Goal: Task Accomplishment & Management: Use online tool/utility

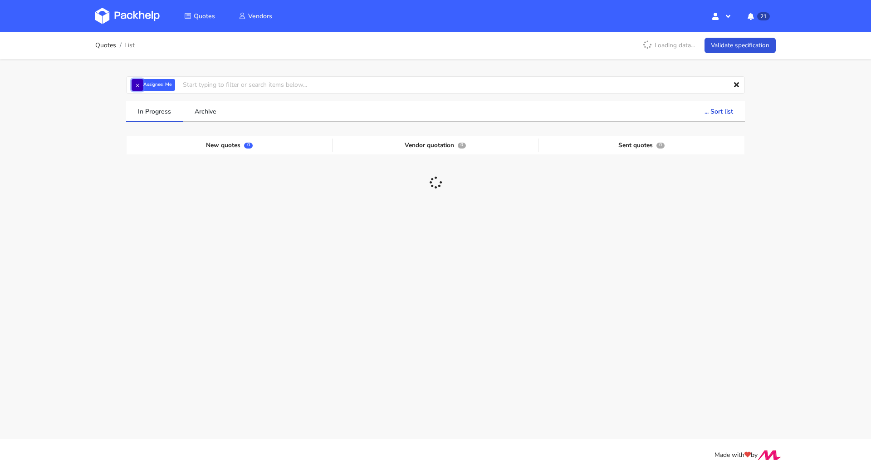
click at [140, 84] on button "×" at bounding box center [138, 85] width 12 height 12
click at [146, 86] on input "text" at bounding box center [435, 84] width 619 height 17
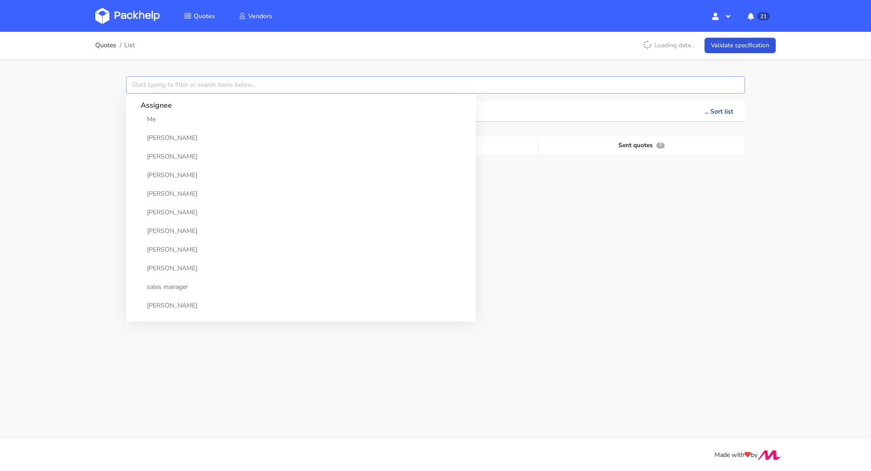
paste input "CACL-6"
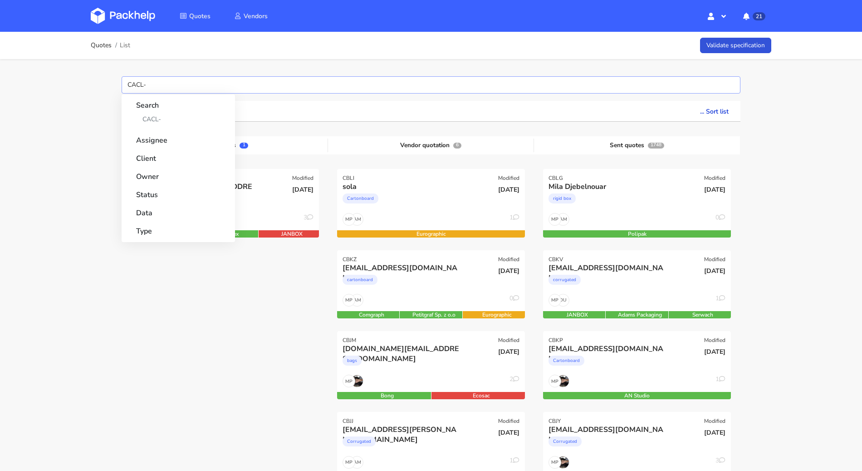
type input "CACL"
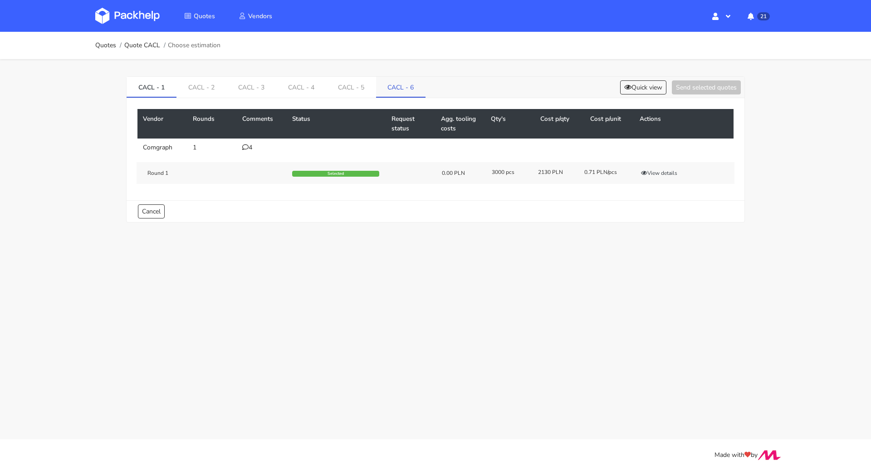
click at [389, 84] on link "CACL - 6" at bounding box center [401, 87] width 50 height 20
click at [663, 173] on button "View details" at bounding box center [659, 172] width 44 height 9
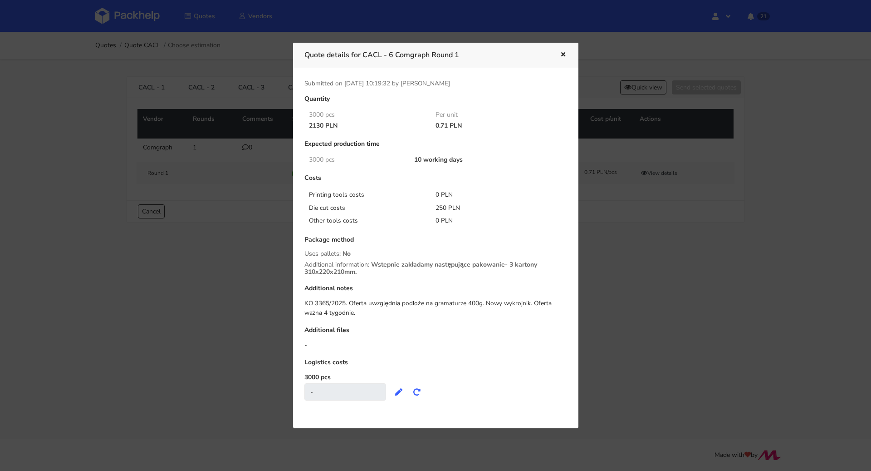
click at [615, 264] on div at bounding box center [435, 235] width 871 height 471
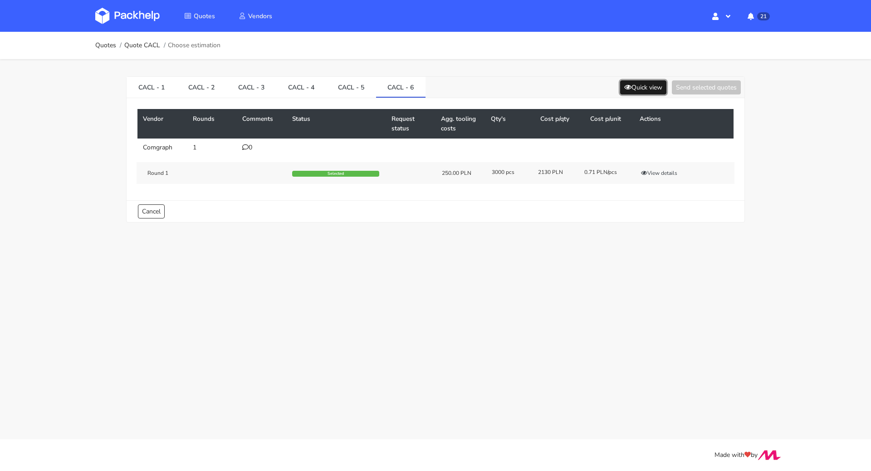
click at [638, 87] on button "Quick view" at bounding box center [643, 87] width 46 height 14
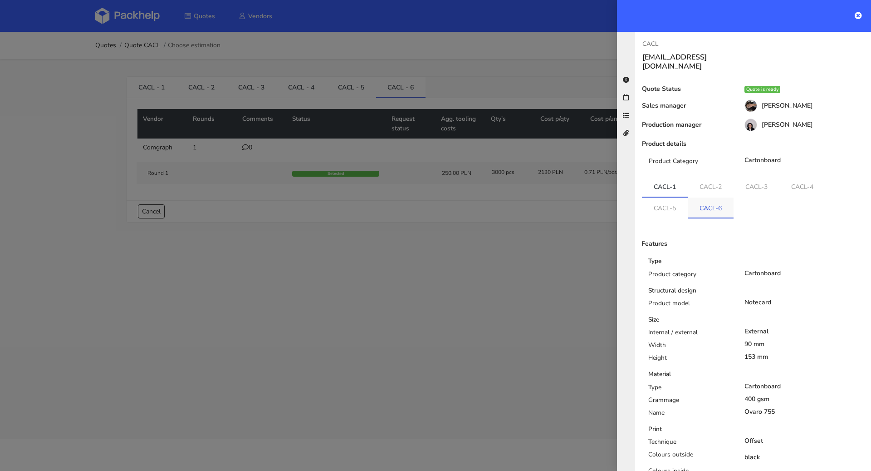
click at [715, 197] on link "CACL-6" at bounding box center [711, 207] width 46 height 20
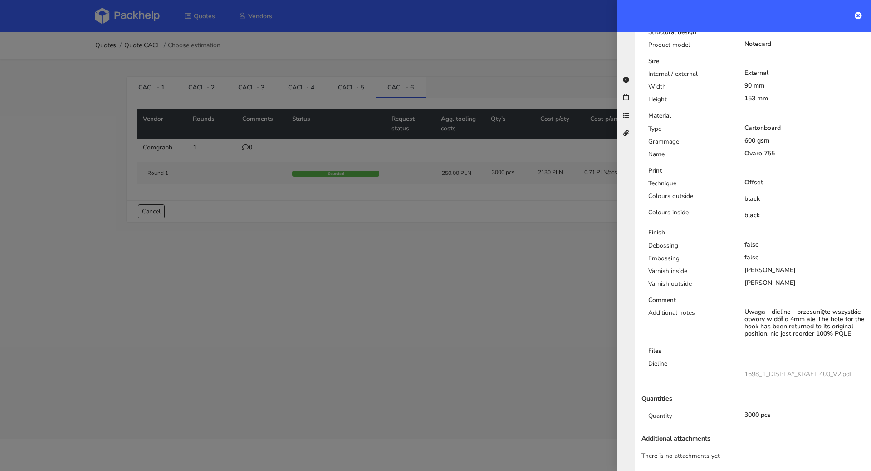
scroll to position [259, 0]
click at [463, 245] on div at bounding box center [435, 235] width 871 height 471
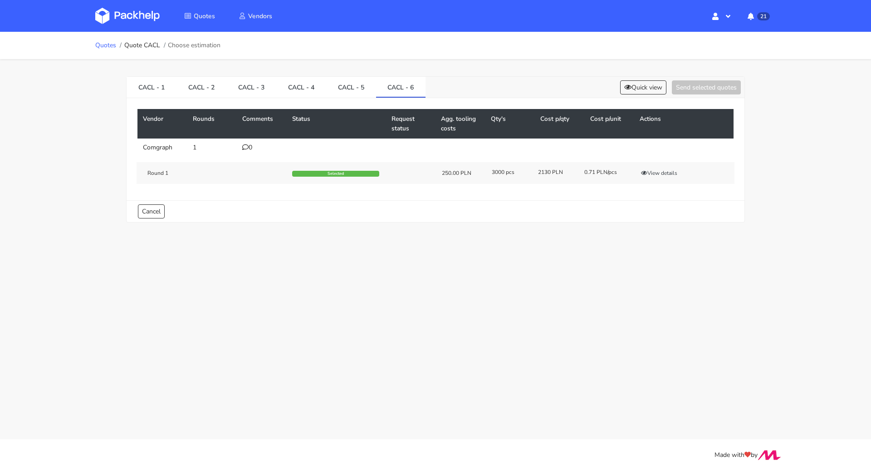
click at [111, 44] on link "Quotes" at bounding box center [105, 45] width 21 height 7
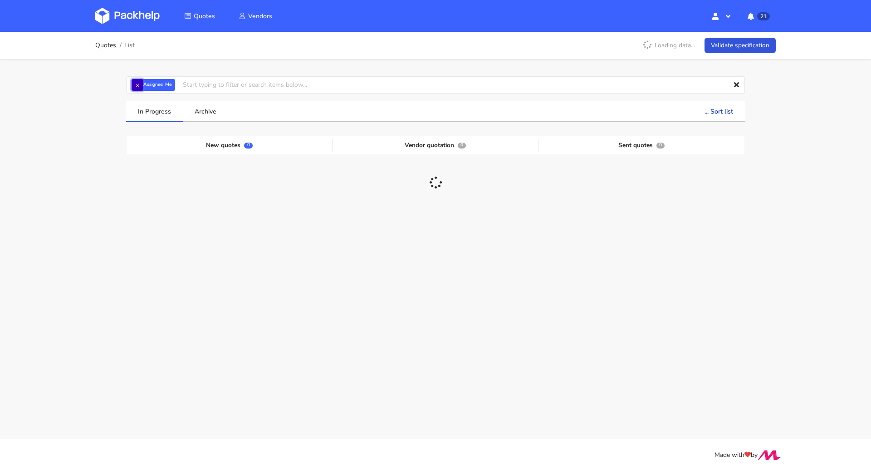
click at [142, 85] on button "×" at bounding box center [138, 85] width 12 height 12
click at [160, 87] on input "text" at bounding box center [435, 84] width 619 height 17
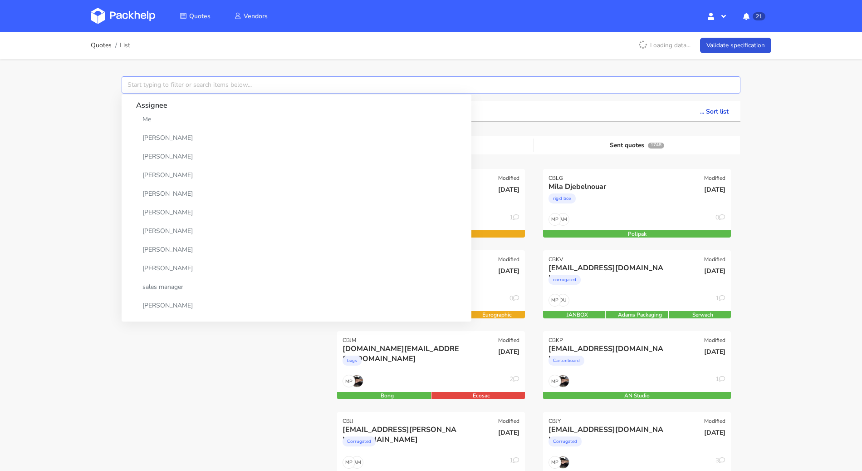
paste input "CBGT"
type input "CBGT"
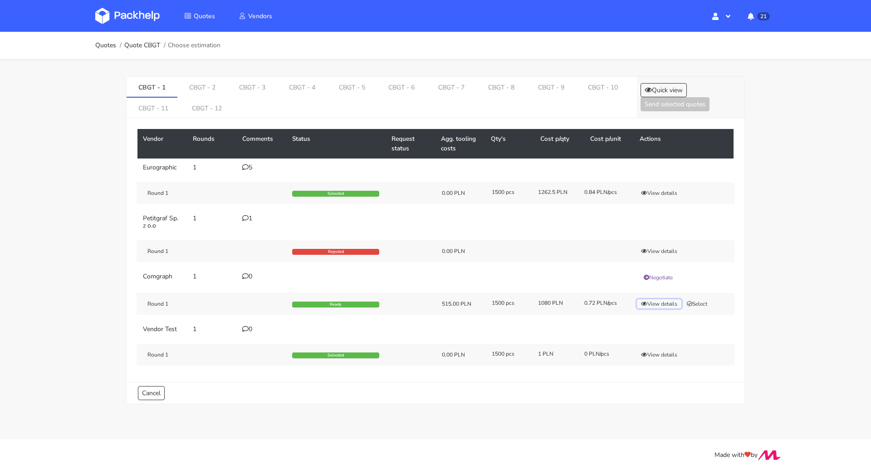
click at [658, 304] on button "View details" at bounding box center [659, 303] width 44 height 9
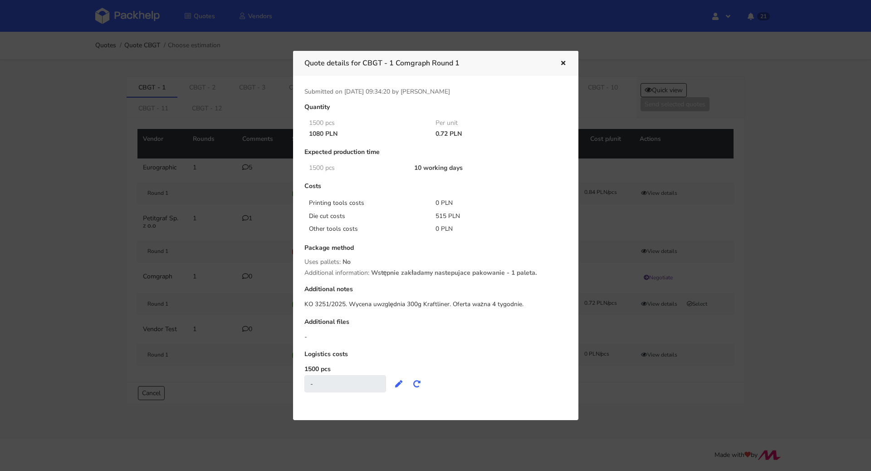
click at [562, 64] on icon "button" at bounding box center [564, 63] width 8 height 6
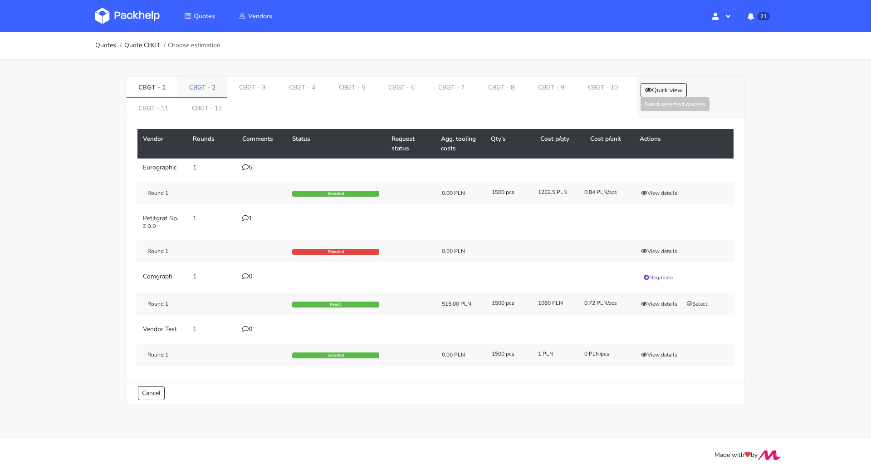
click at [207, 79] on link "CBGT - 2" at bounding box center [202, 87] width 50 height 20
click at [658, 307] on div "Round 1 Ready 410.00 PLN 1500 pcs 780 PLN 0.52 PLN/pcs View details Select" at bounding box center [436, 304] width 598 height 22
click at [658, 305] on button "View details" at bounding box center [659, 303] width 44 height 9
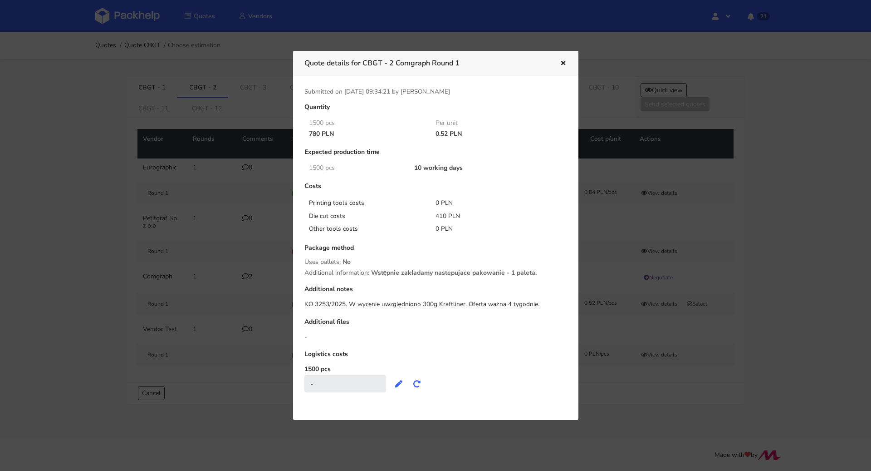
click at [560, 61] on icon "button" at bounding box center [564, 63] width 8 height 6
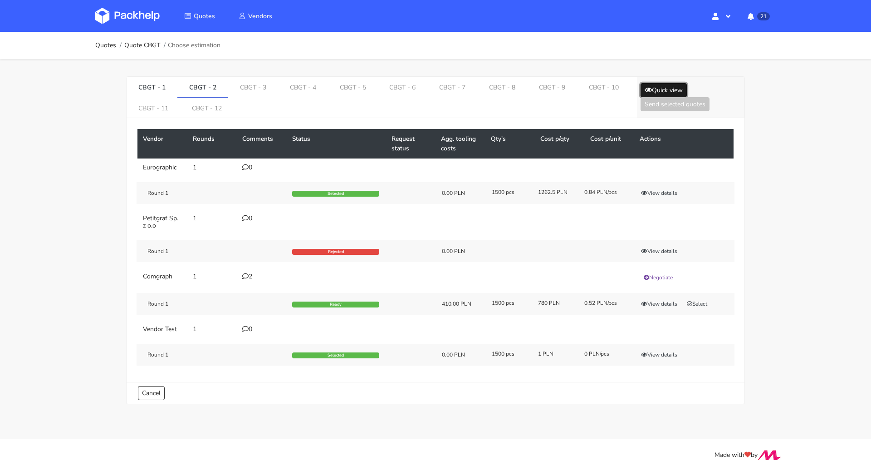
click at [655, 84] on button "Quick view" at bounding box center [664, 90] width 46 height 14
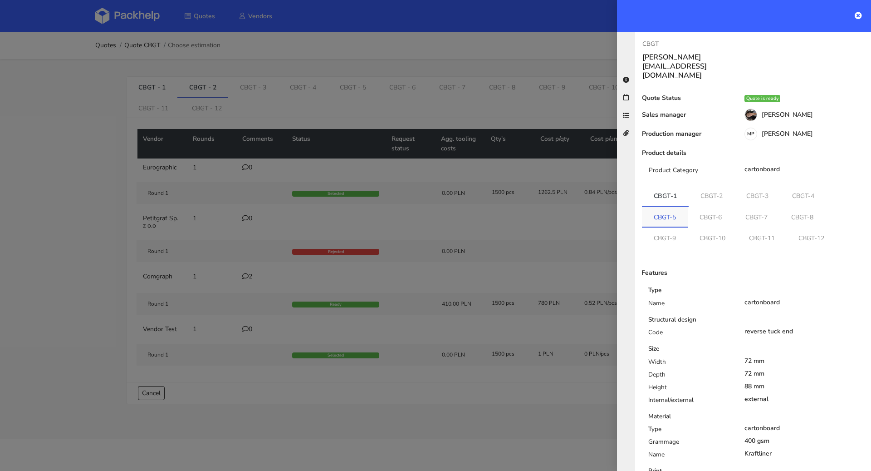
click at [665, 206] on link "CBGT-5" at bounding box center [665, 216] width 46 height 20
click at [707, 206] on link "CBGT-6" at bounding box center [712, 216] width 46 height 20
click at [730, 206] on link "CBGT-6" at bounding box center [712, 216] width 47 height 20
click at [750, 206] on link "CBGT-7" at bounding box center [759, 216] width 46 height 20
click at [796, 206] on link "CBGT-8" at bounding box center [805, 216] width 46 height 20
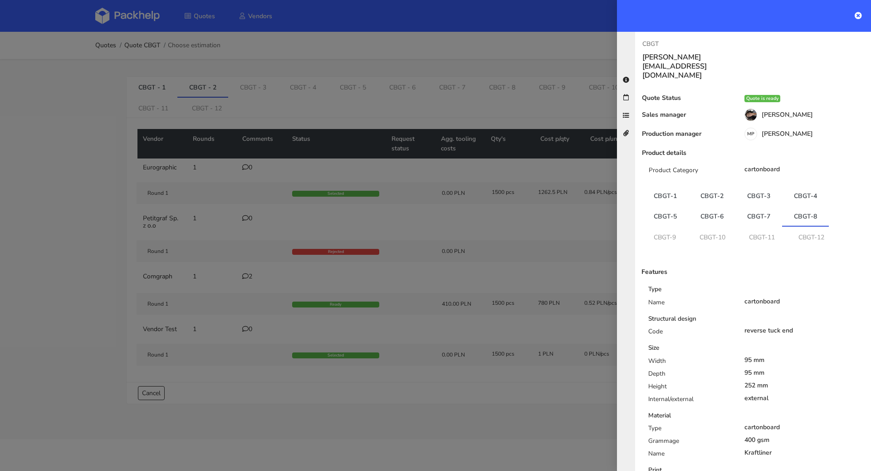
click at [357, 87] on div at bounding box center [435, 235] width 871 height 471
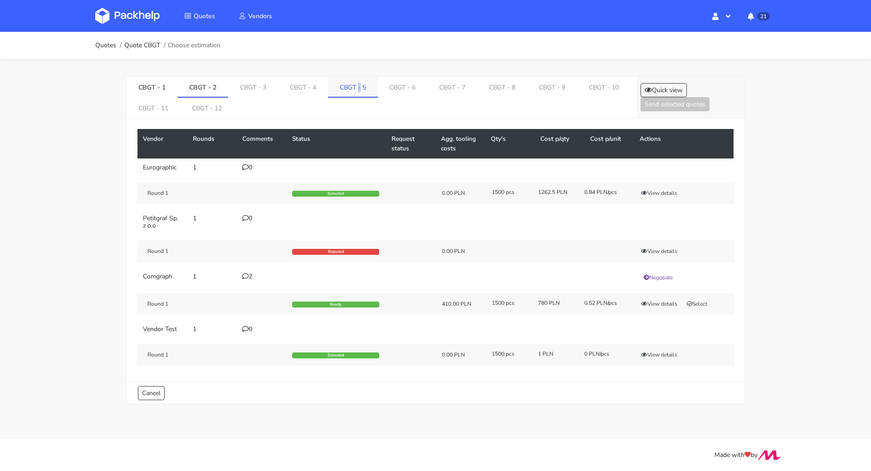
click at [356, 87] on link "CBGT - 5" at bounding box center [353, 87] width 50 height 20
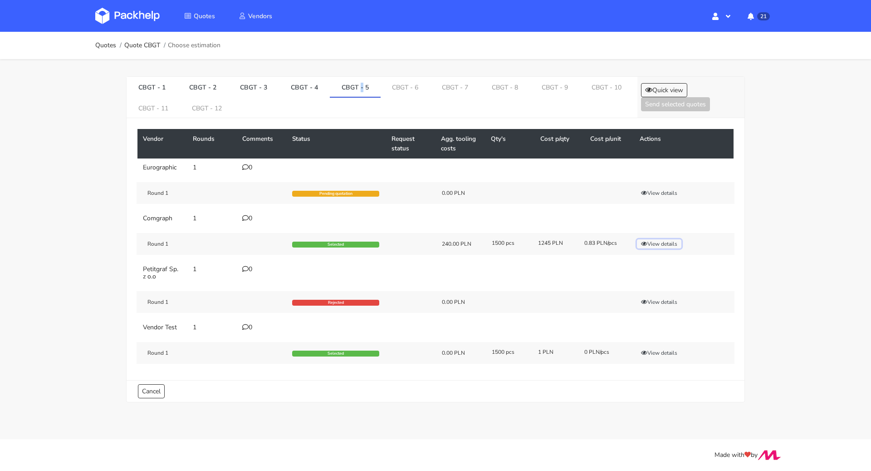
click at [652, 243] on button "View details" at bounding box center [659, 243] width 44 height 9
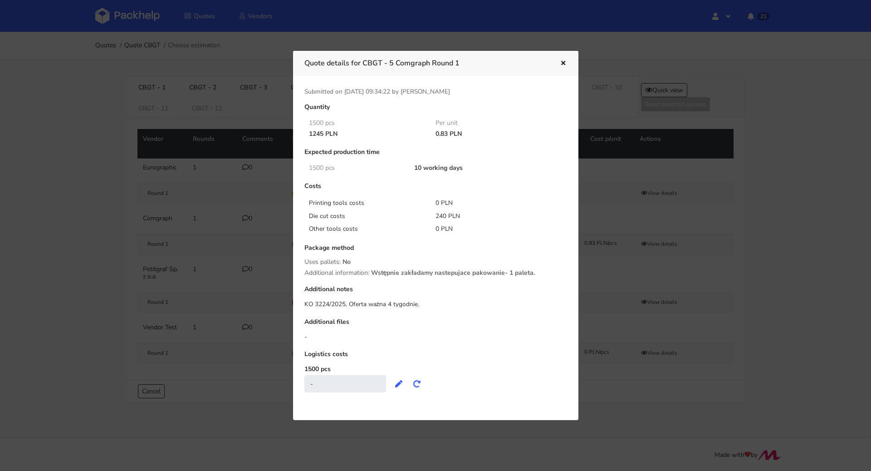
click at [560, 62] on icon "button" at bounding box center [564, 63] width 8 height 6
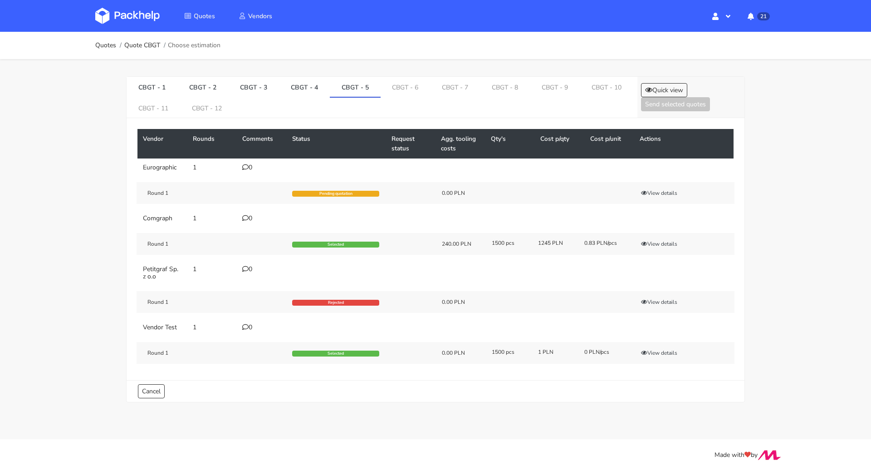
click at [246, 218] on icon at bounding box center [245, 218] width 6 height 6
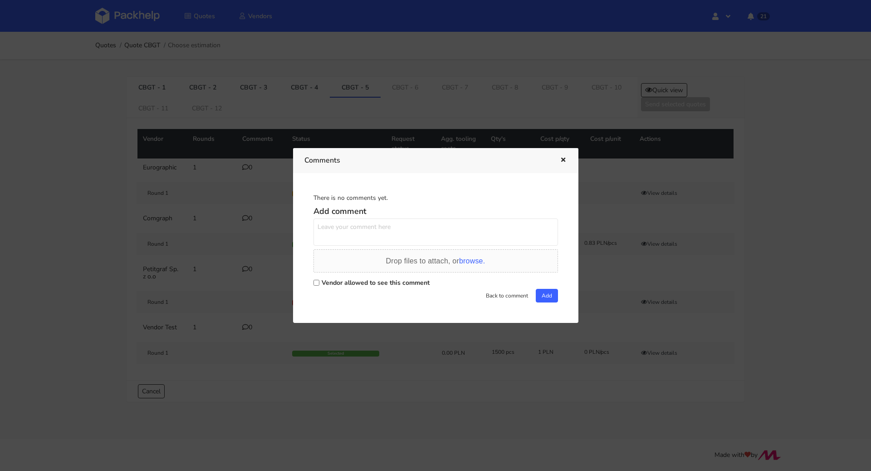
click at [309, 276] on div "There is no comments yet. Add comment Drop files to attach, or browse. Vendor a…" at bounding box center [436, 247] width 263 height 127
click at [314, 281] on input "Vendor allowed to see this comment" at bounding box center [317, 283] width 6 height 6
checkbox input "true"
click at [340, 227] on textarea at bounding box center [436, 231] width 245 height 27
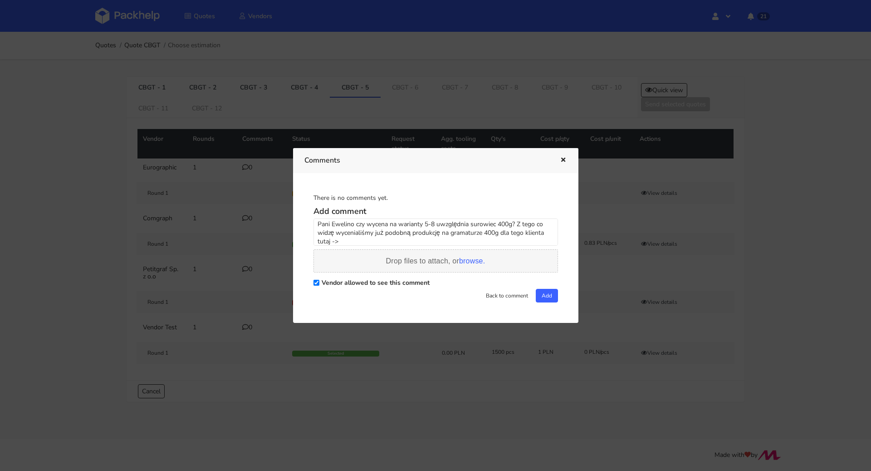
paste textarea "CACL"
type textarea "Pani Ewelino czy wycena na warianty 5-8 uwzględnia surowiec 400g? Z tego co wid…"
click at [549, 288] on div "Vendor allowed to see this comment" at bounding box center [436, 282] width 245 height 13
click at [545, 293] on button "Add" at bounding box center [547, 296] width 22 height 14
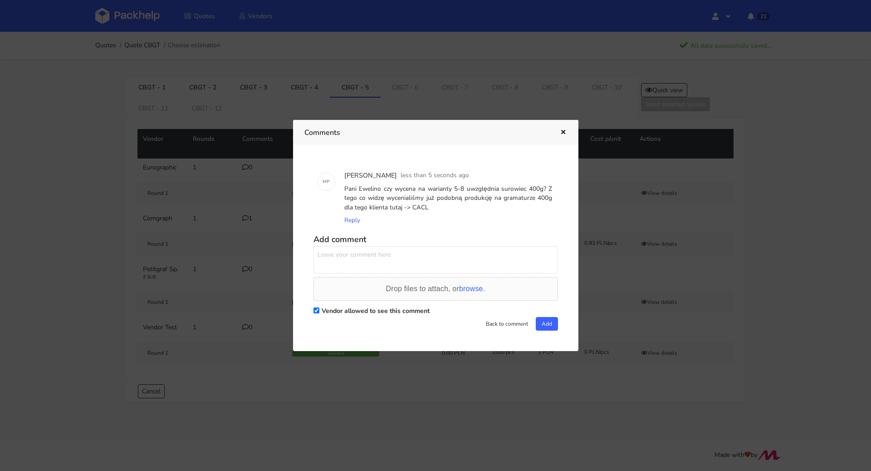
click at [558, 123] on div "Comments" at bounding box center [435, 132] width 285 height 25
click at [563, 136] on button "button" at bounding box center [562, 133] width 10 height 12
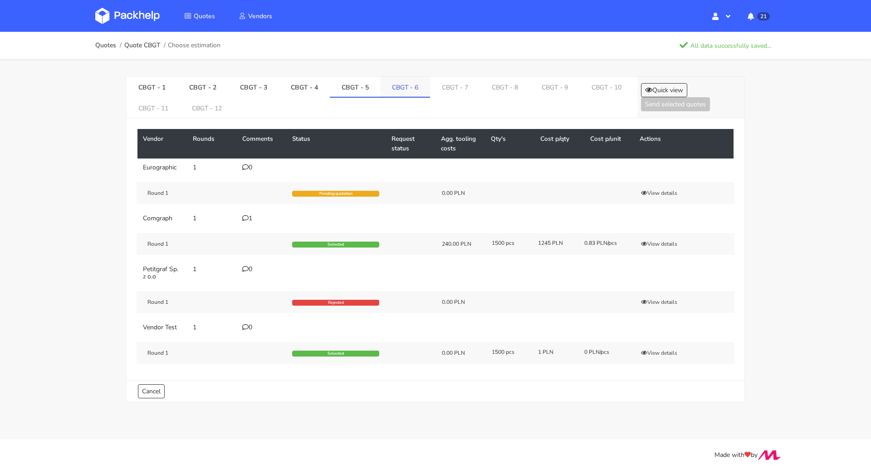
click at [399, 93] on link "CBGT - 6" at bounding box center [406, 87] width 50 height 20
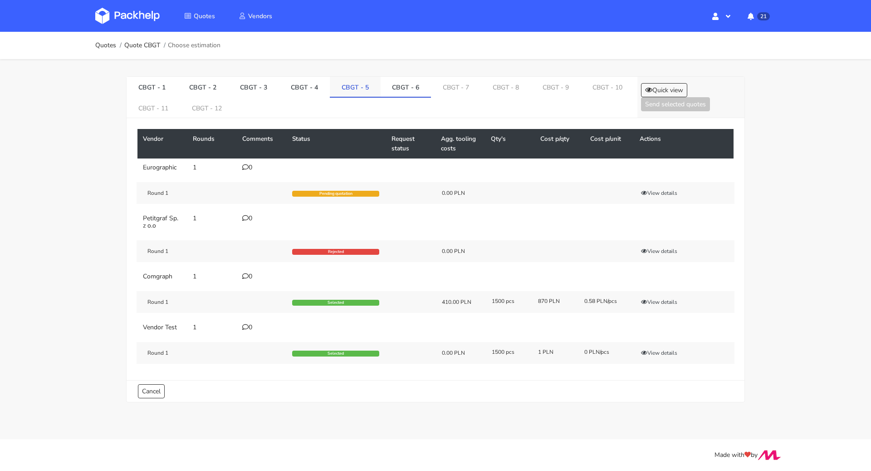
click at [345, 91] on link "CBGT - 5" at bounding box center [355, 87] width 51 height 20
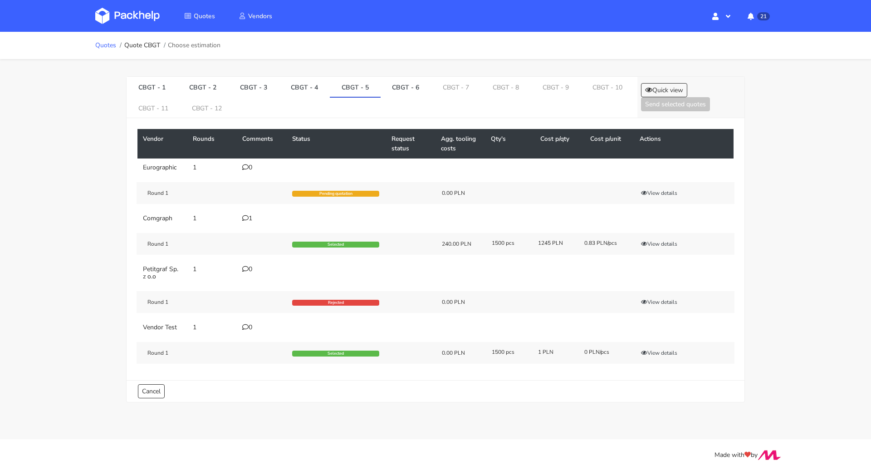
click at [108, 45] on link "Quotes" at bounding box center [105, 45] width 21 height 7
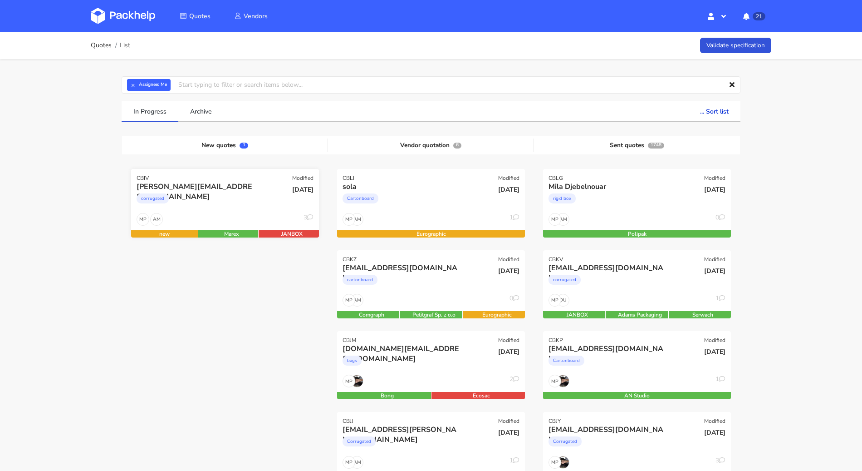
click at [222, 197] on div "corrugated" at bounding box center [197, 201] width 120 height 18
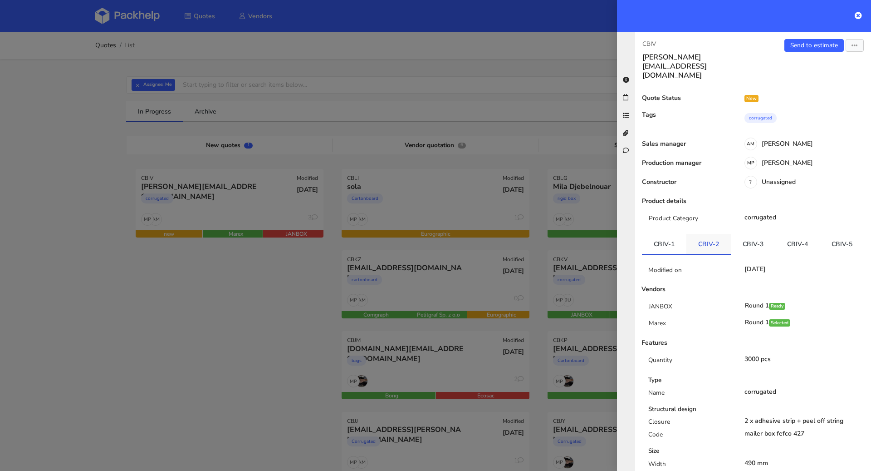
click at [714, 234] on link "CBIV-2" at bounding box center [709, 244] width 44 height 20
click at [747, 234] on link "CBIV-3" at bounding box center [753, 244] width 44 height 20
click at [794, 234] on link "CBIV-4" at bounding box center [798, 244] width 44 height 20
click at [820, 246] on link "CBIV-5" at bounding box center [842, 244] width 44 height 20
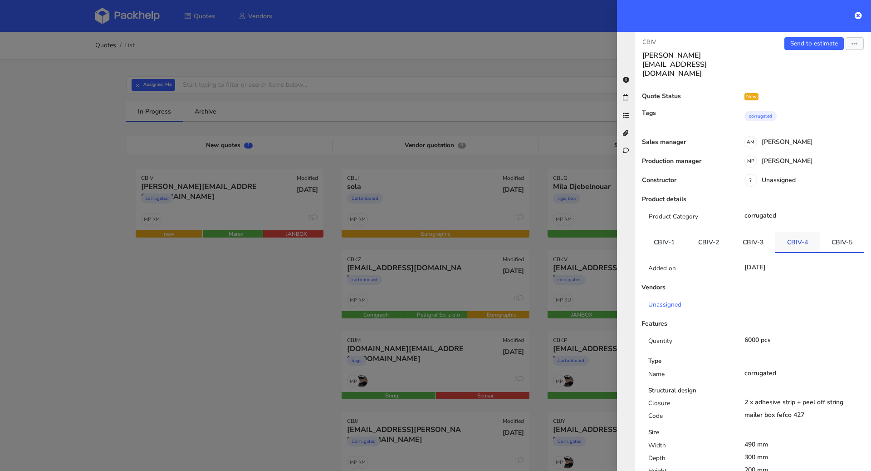
scroll to position [2, 0]
click at [799, 231] on link "CBIV-4" at bounding box center [798, 241] width 44 height 20
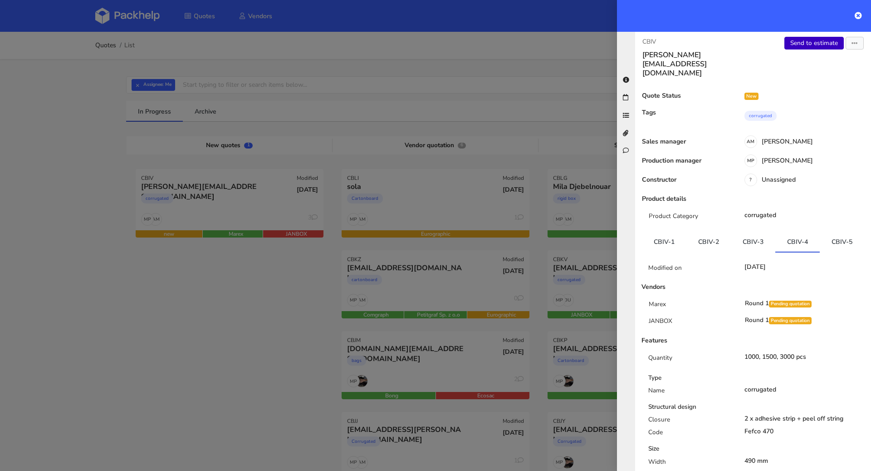
click at [811, 45] on link "Send to estimate" at bounding box center [814, 43] width 59 height 13
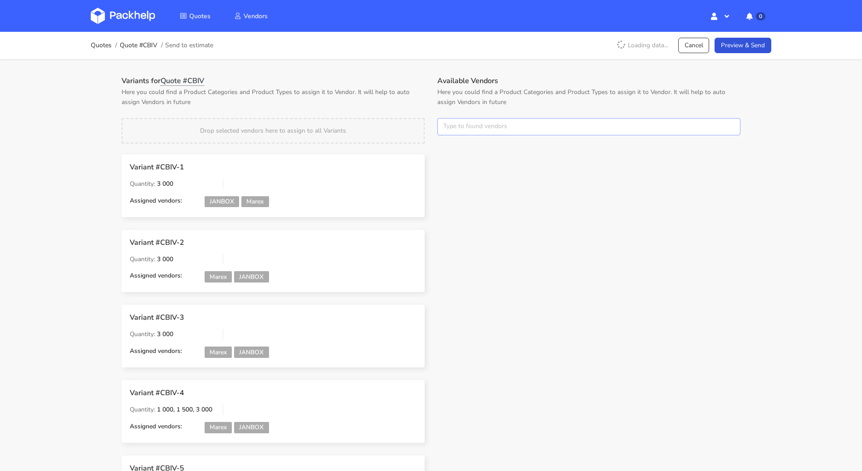
click at [504, 124] on input "text" at bounding box center [588, 126] width 303 height 17
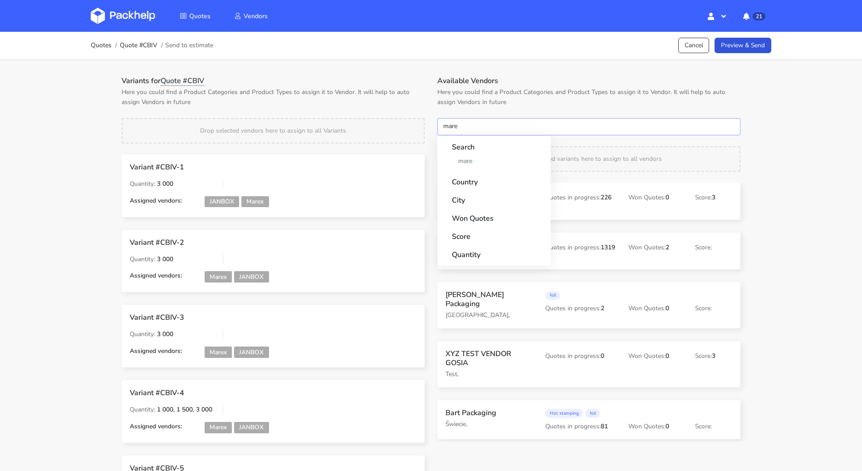
type input "marex"
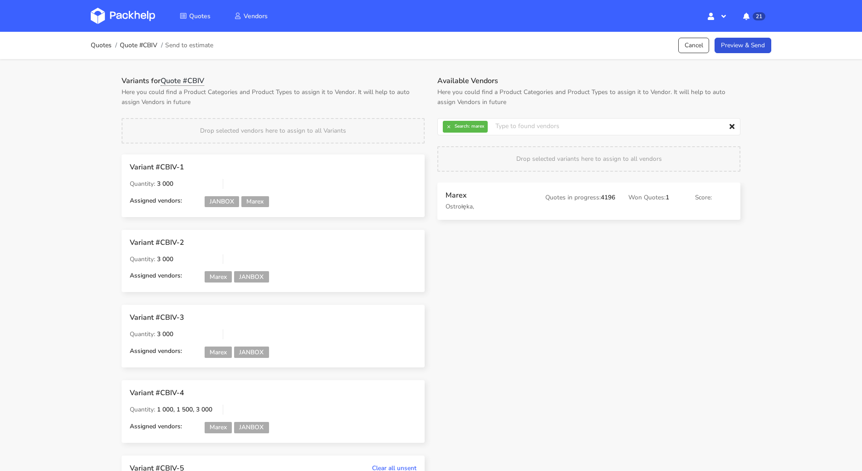
click at [462, 126] on strong "Search:" at bounding box center [462, 126] width 15 height 5
click at [446, 123] on button "×" at bounding box center [449, 127] width 12 height 12
click at [448, 124] on input "text" at bounding box center [588, 126] width 303 height 17
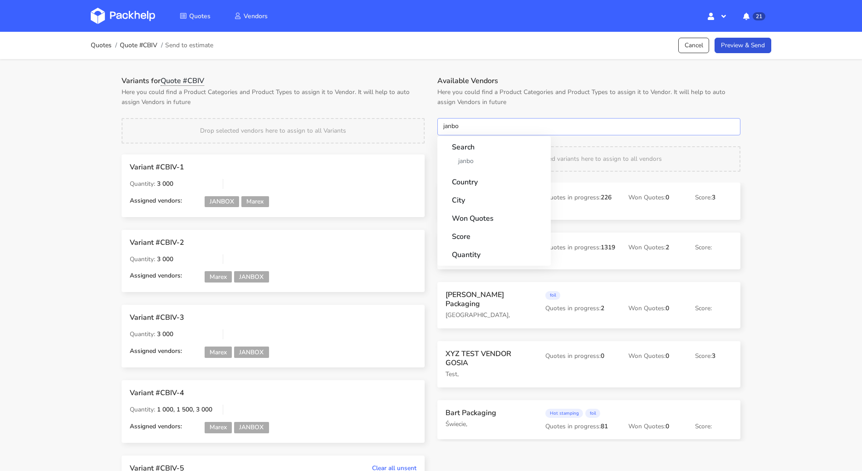
type input "janbox"
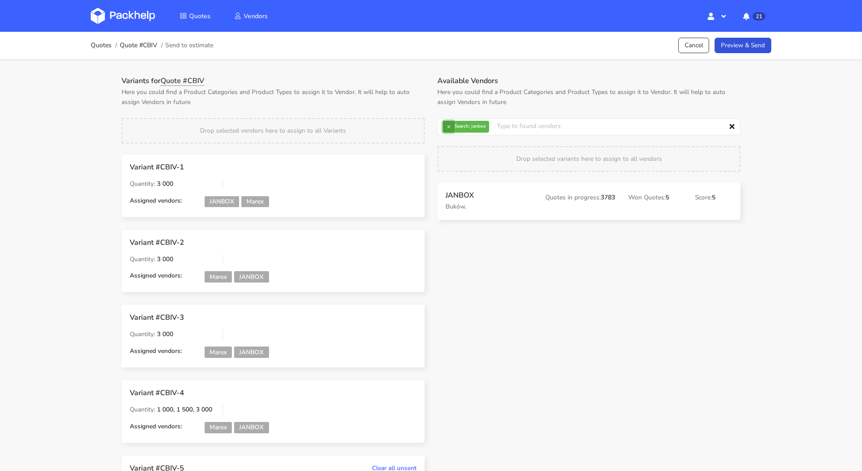
click at [452, 125] on button "×" at bounding box center [449, 127] width 12 height 12
click at [452, 125] on input "text" at bounding box center [588, 126] width 303 height 17
type input "adams"
click at [450, 129] on button "×" at bounding box center [449, 127] width 12 height 12
click at [450, 129] on input "text" at bounding box center [588, 126] width 303 height 17
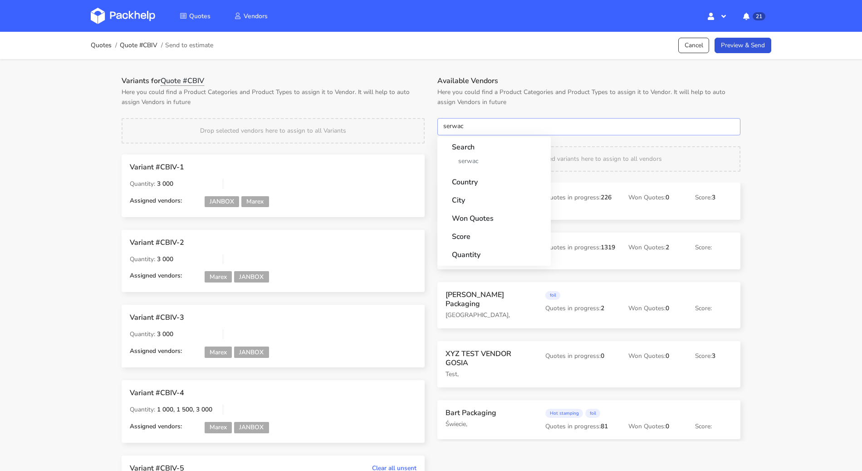
type input "[PERSON_NAME]"
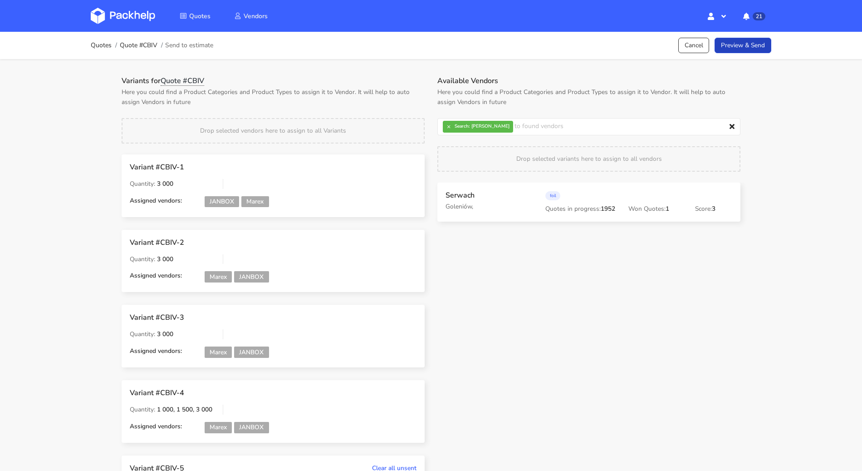
click at [743, 49] on link "Preview & Send" at bounding box center [743, 46] width 57 height 16
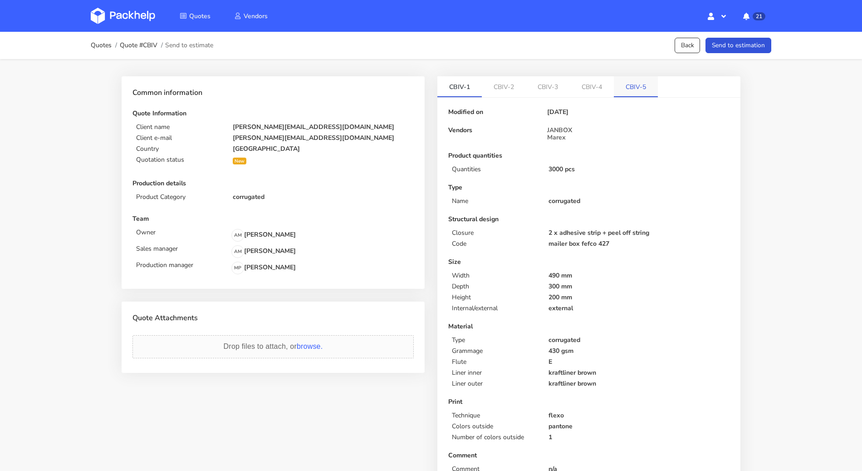
click at [633, 85] on link "CBIV-5" at bounding box center [636, 86] width 44 height 20
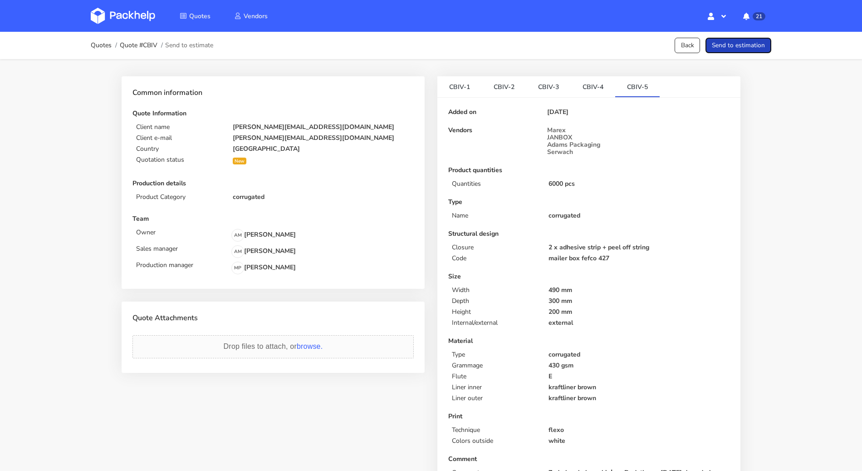
click at [722, 50] on button "Send to estimation" at bounding box center [739, 46] width 66 height 16
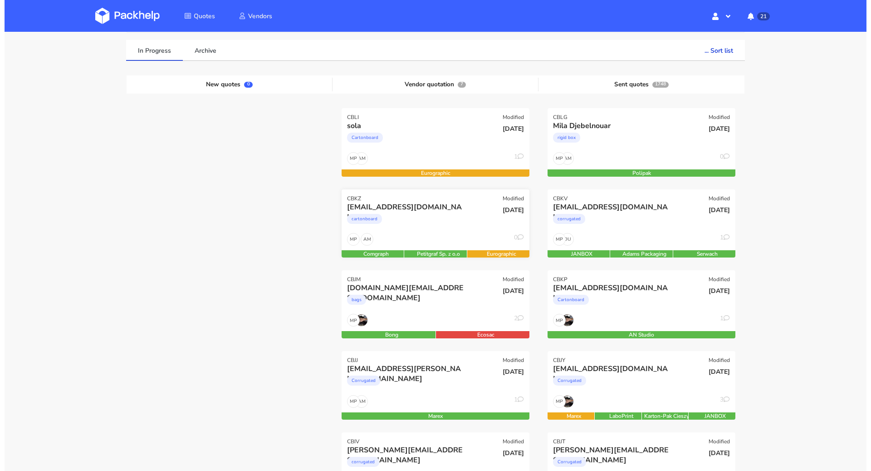
scroll to position [66, 0]
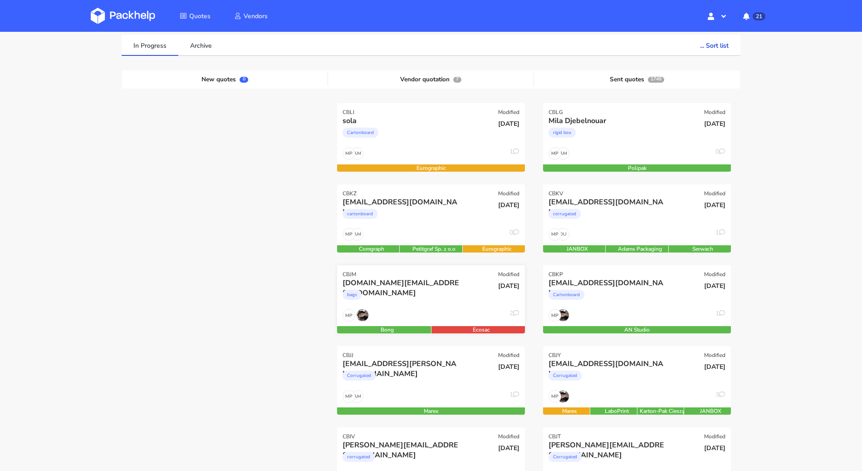
click at [432, 298] on div "bags" at bounding box center [403, 297] width 120 height 18
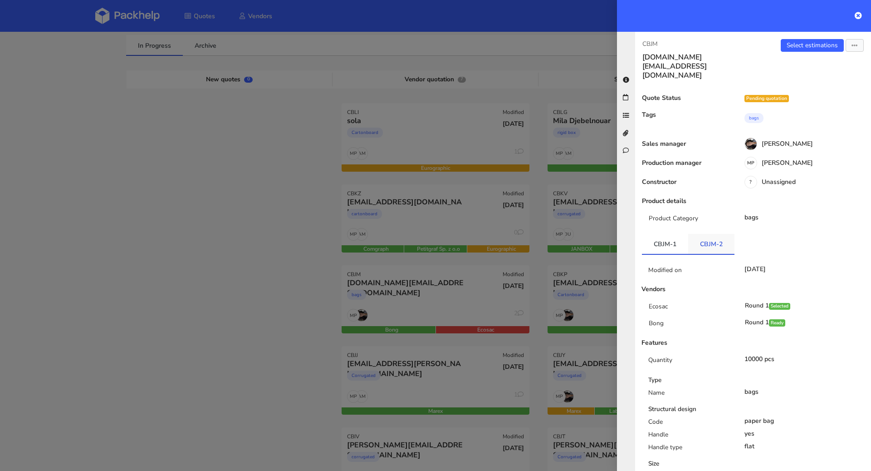
click at [724, 234] on link "CBJM-2" at bounding box center [711, 244] width 46 height 20
click at [665, 234] on link "CBJM-1" at bounding box center [665, 244] width 46 height 20
click at [692, 234] on link "CBJM-2" at bounding box center [711, 244] width 46 height 20
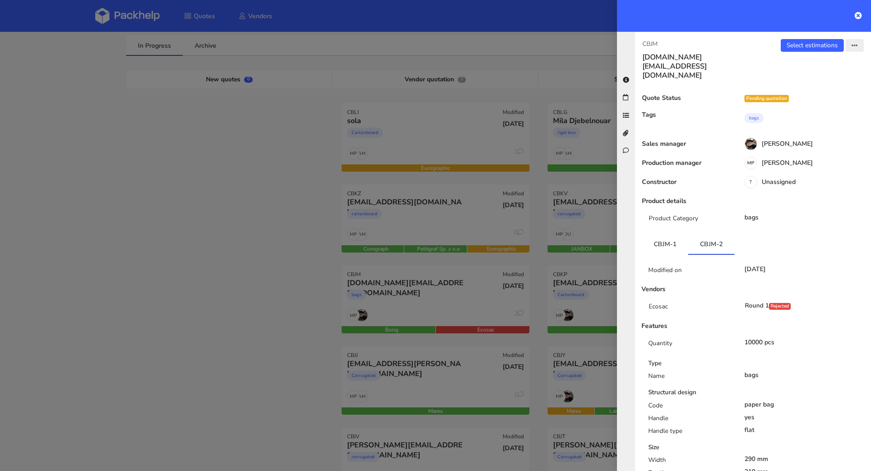
click at [852, 46] on icon "button" at bounding box center [855, 46] width 6 height 6
click at [802, 48] on link "Select estimations" at bounding box center [812, 45] width 63 height 13
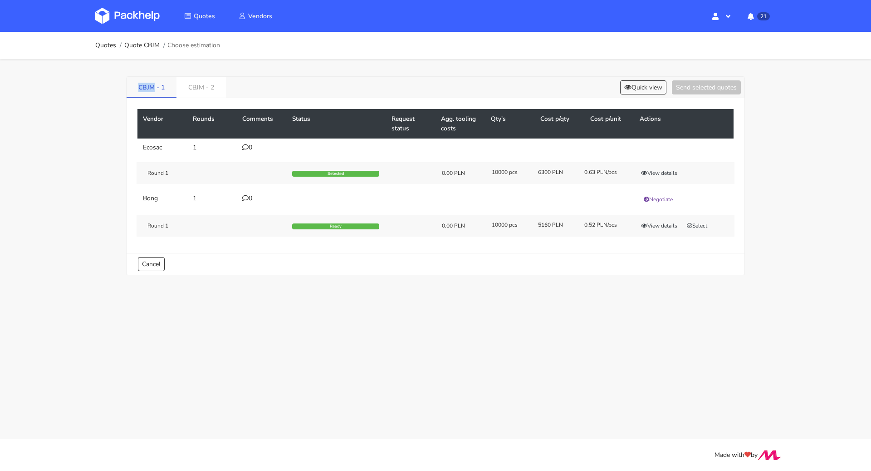
drag, startPoint x: 136, startPoint y: 87, endPoint x: 156, endPoint y: 88, distance: 20.0
click at [156, 88] on link "CBJM - 1" at bounding box center [152, 87] width 50 height 20
copy link "CBJM"
click at [645, 84] on button "Quick view" at bounding box center [643, 87] width 46 height 14
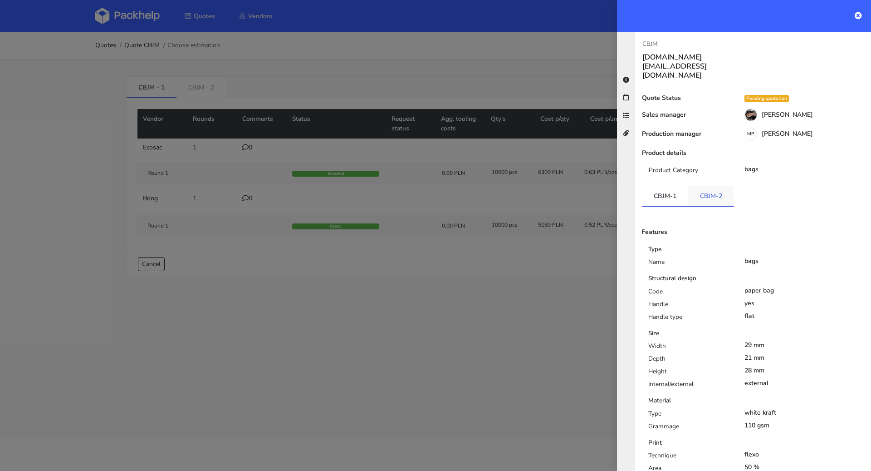
click at [712, 186] on link "CBJM-2" at bounding box center [711, 196] width 46 height 20
click at [670, 186] on link "CBJM-1" at bounding box center [665, 196] width 46 height 20
click at [711, 186] on link "CBJM-2" at bounding box center [711, 196] width 46 height 20
drag, startPoint x: 462, startPoint y: 285, endPoint x: 484, endPoint y: 250, distance: 41.2
click at [463, 285] on div at bounding box center [435, 235] width 871 height 471
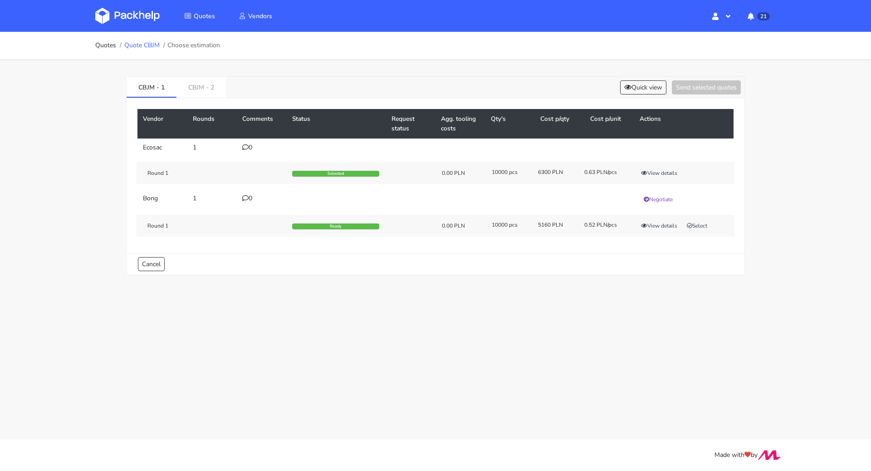
click at [143, 43] on link "Quote CBJM" at bounding box center [141, 45] width 35 height 7
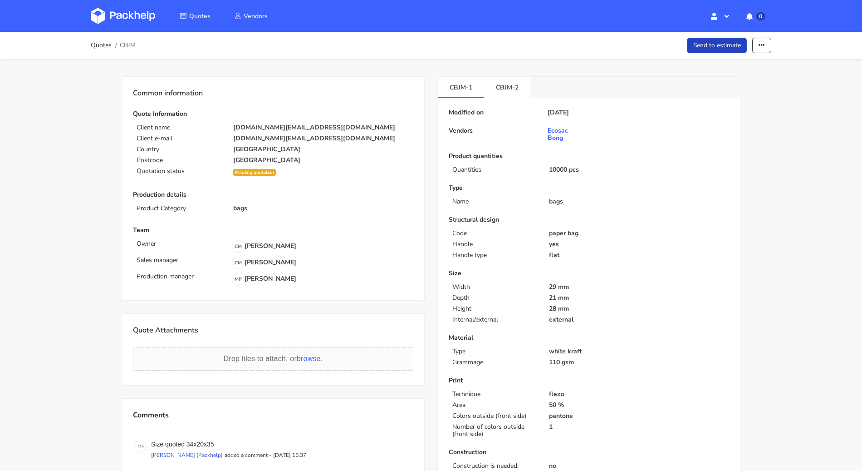
click at [737, 49] on link "Send to estimate" at bounding box center [717, 46] width 60 height 16
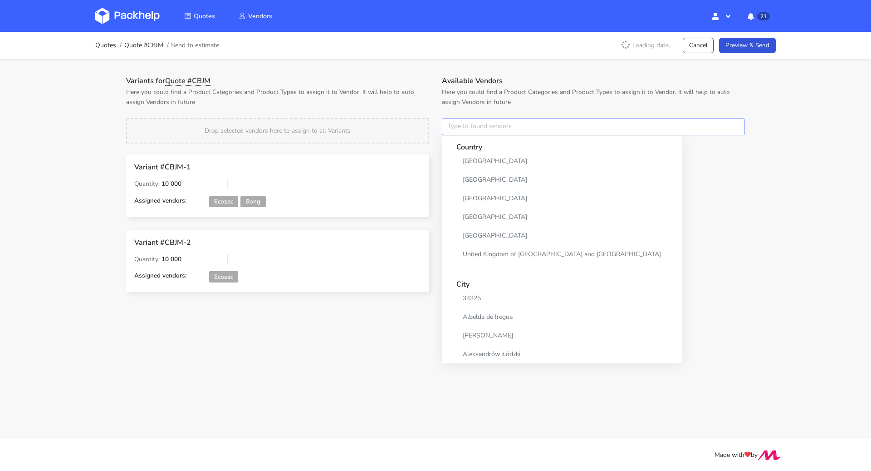
click at [478, 126] on input "text" at bounding box center [593, 126] width 303 height 17
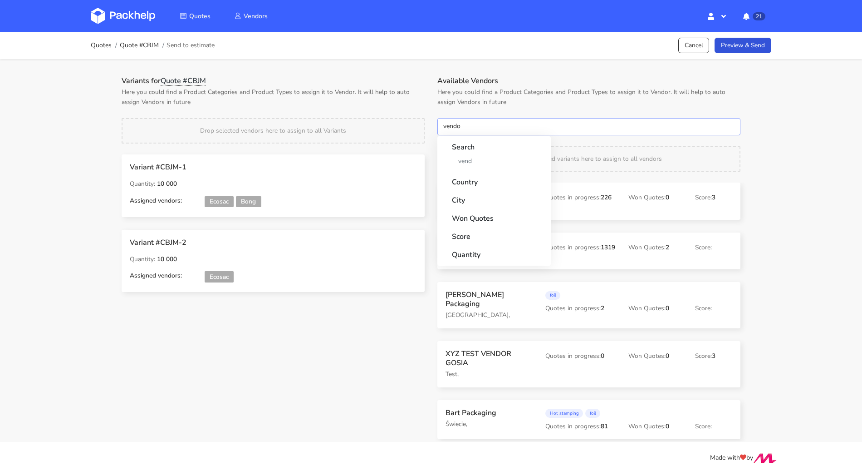
type input "vendor"
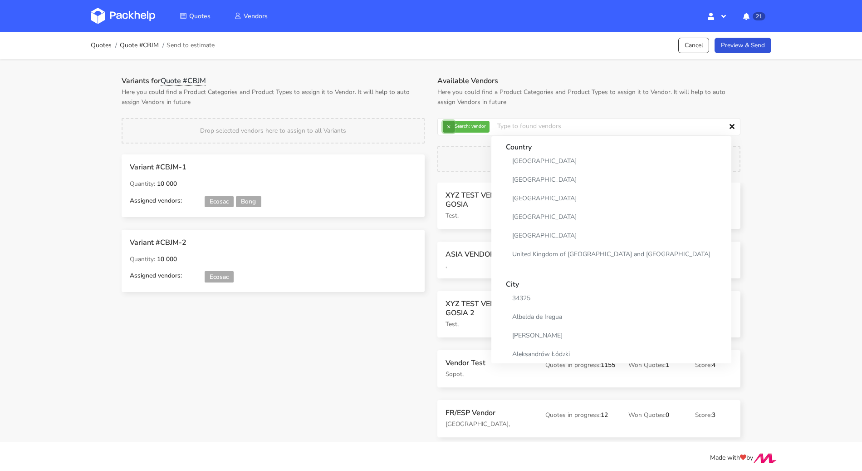
click at [449, 128] on button "×" at bounding box center [449, 127] width 12 height 12
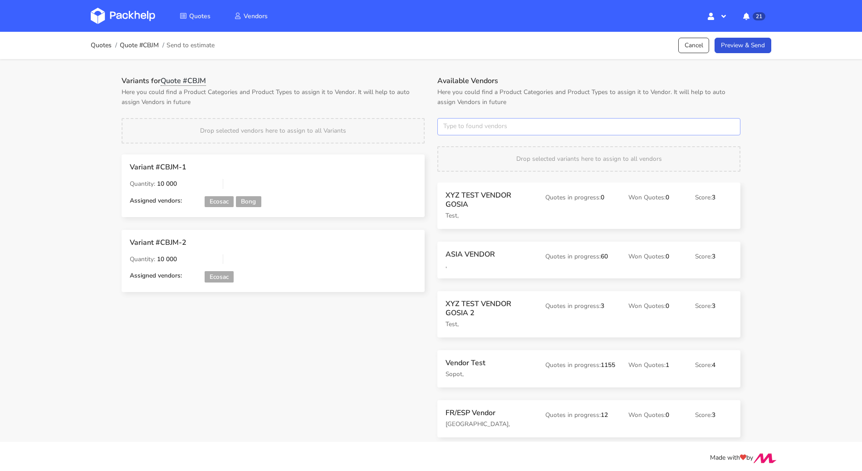
click at [449, 128] on input "text" at bounding box center [588, 126] width 303 height 17
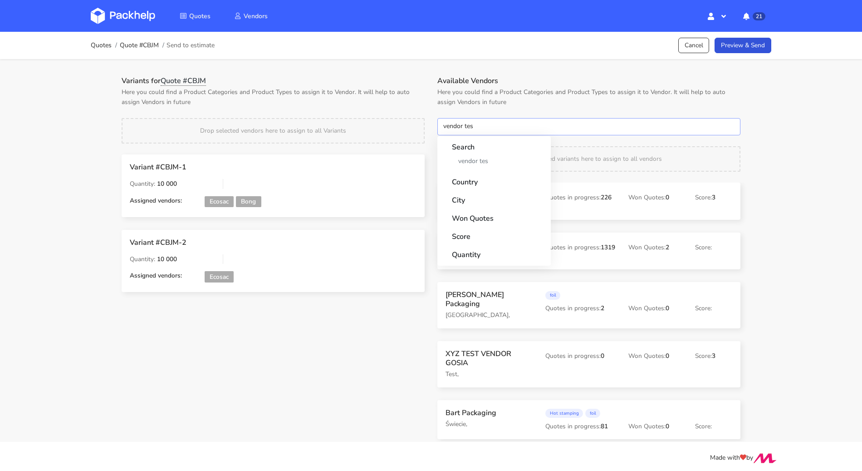
type input "vendor test"
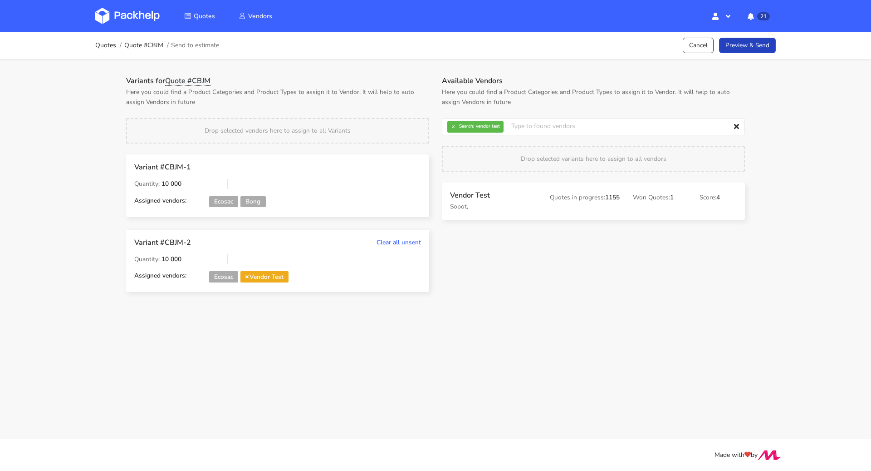
click at [750, 49] on link "Preview & Send" at bounding box center [747, 46] width 57 height 16
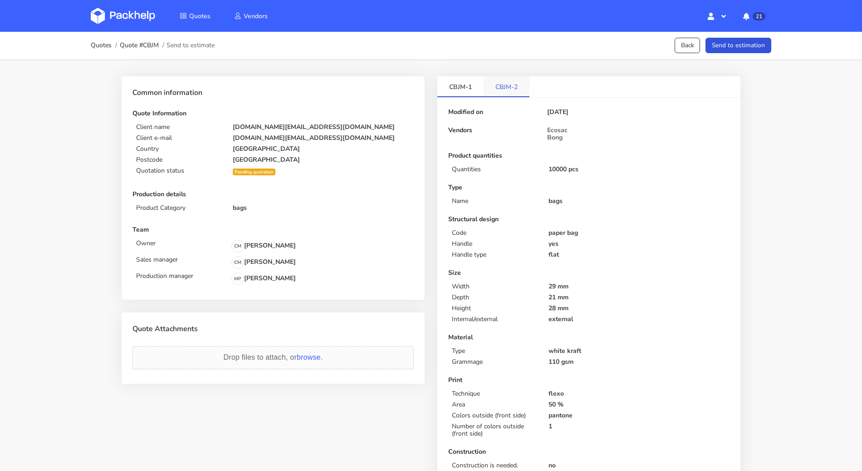
click at [511, 83] on link "CBJM-2" at bounding box center [507, 86] width 46 height 20
click at [451, 88] on link "CBJM-1" at bounding box center [460, 86] width 46 height 20
click at [492, 85] on link "CBJM-2" at bounding box center [507, 86] width 46 height 20
click at [458, 82] on link "CBJM-1" at bounding box center [460, 86] width 46 height 20
click at [513, 82] on link "CBJM-2" at bounding box center [507, 86] width 46 height 20
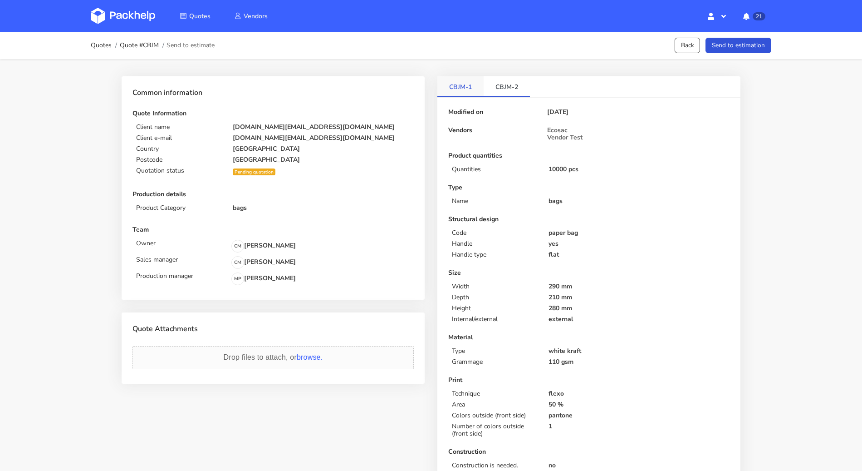
click at [469, 82] on link "CBJM-1" at bounding box center [460, 86] width 46 height 20
click at [522, 82] on link "CBJM-2" at bounding box center [507, 86] width 46 height 20
click at [698, 54] on div "Quotes Quote #CBJM Send to estimate Back Send to estimation" at bounding box center [431, 45] width 681 height 18
click at [741, 38] on button "Send to estimation" at bounding box center [739, 46] width 66 height 16
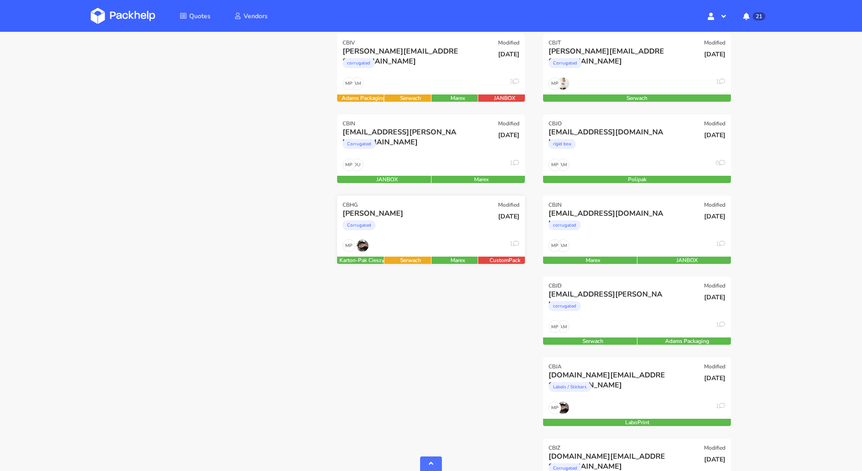
scroll to position [359, 0]
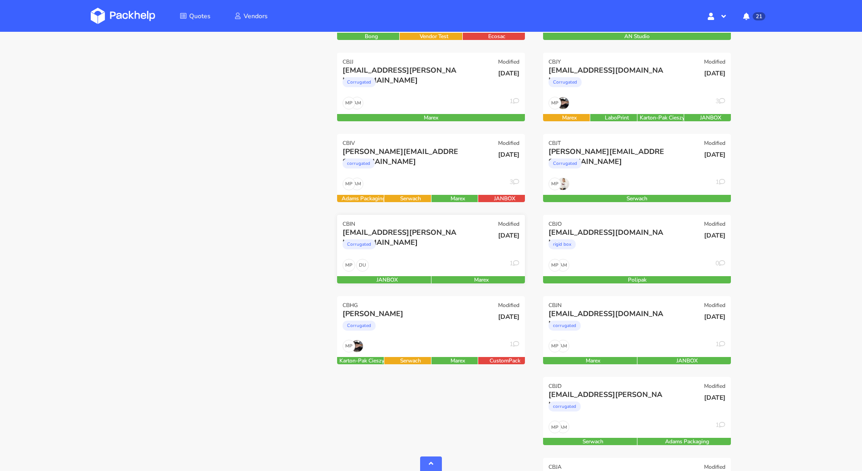
click at [462, 259] on div "DU MP 1" at bounding box center [431, 267] width 188 height 17
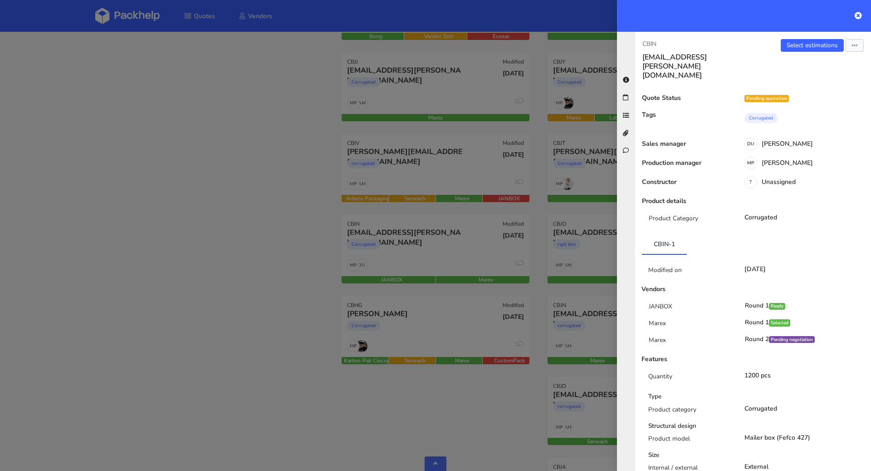
click at [249, 261] on div at bounding box center [435, 235] width 871 height 471
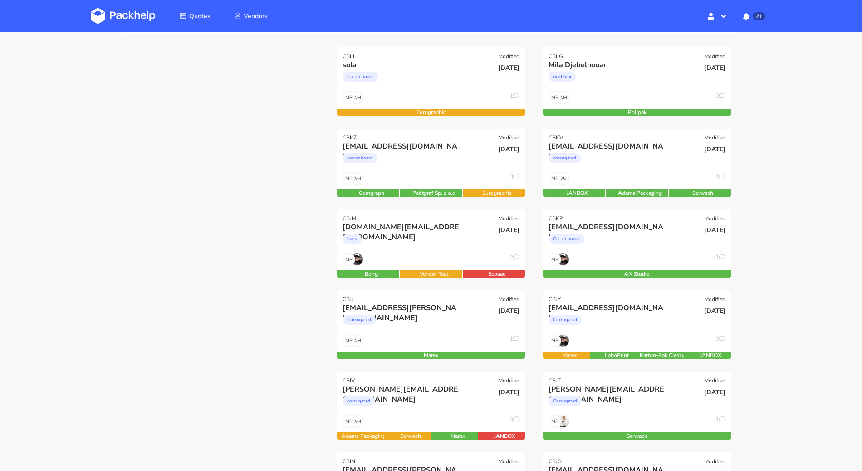
scroll to position [0, 0]
